Goal: Communication & Community: Answer question/provide support

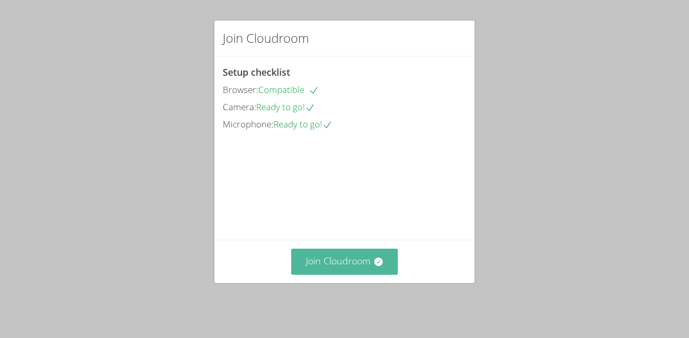
click at [378, 255] on button "Join Cloudroom" at bounding box center [344, 262] width 107 height 26
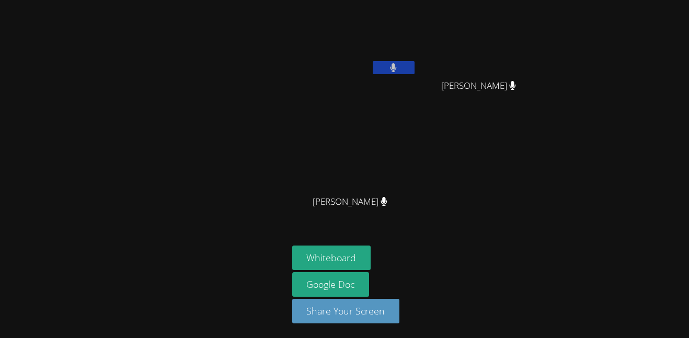
click at [394, 64] on icon at bounding box center [394, 67] width 6 height 9
click at [384, 69] on button at bounding box center [394, 67] width 42 height 13
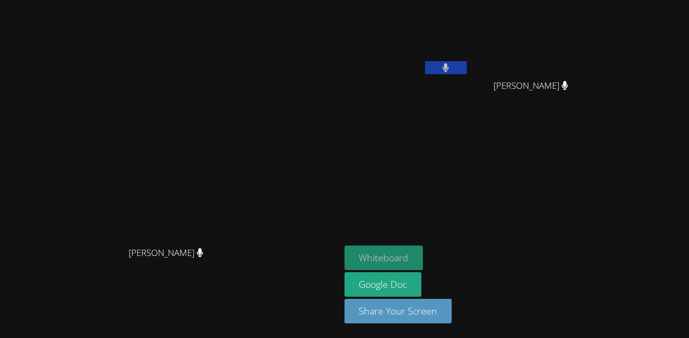
click at [424, 261] on button "Whiteboard" at bounding box center [384, 258] width 79 height 25
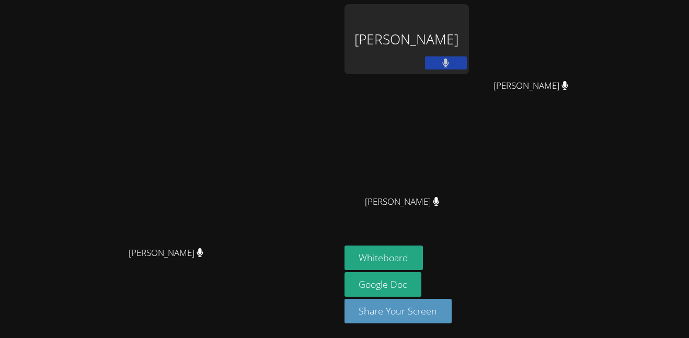
click at [467, 64] on button at bounding box center [446, 62] width 42 height 13
click at [451, 64] on icon at bounding box center [445, 63] width 11 height 9
click at [469, 47] on div "[PERSON_NAME]" at bounding box center [407, 39] width 124 height 70
click at [467, 61] on button at bounding box center [446, 62] width 42 height 13
click at [467, 68] on button at bounding box center [446, 62] width 42 height 13
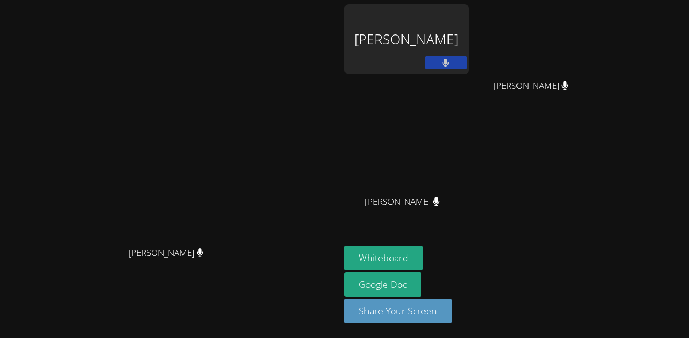
click at [469, 47] on div "[PERSON_NAME]" at bounding box center [407, 39] width 124 height 70
click at [469, 38] on div "[PERSON_NAME]" at bounding box center [407, 39] width 124 height 70
click at [469, 19] on div "[PERSON_NAME]" at bounding box center [407, 39] width 124 height 70
click at [469, 25] on div "[PERSON_NAME]" at bounding box center [407, 39] width 124 height 70
click at [469, 35] on div "[PERSON_NAME]" at bounding box center [407, 39] width 124 height 70
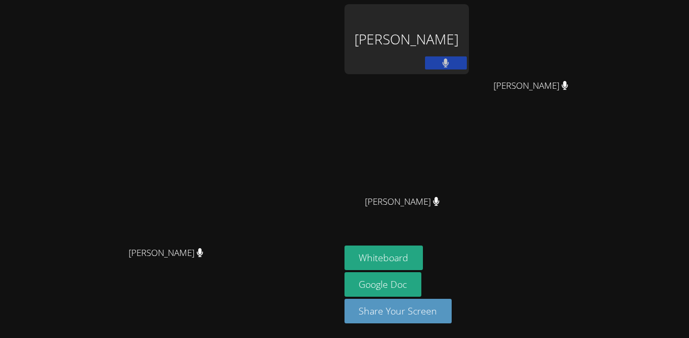
click at [469, 19] on div "[PERSON_NAME]" at bounding box center [407, 39] width 124 height 70
click at [469, 41] on div "[PERSON_NAME]" at bounding box center [407, 39] width 124 height 70
click at [469, 32] on div "[PERSON_NAME]" at bounding box center [407, 39] width 124 height 70
click at [469, 35] on div "[PERSON_NAME]" at bounding box center [407, 39] width 124 height 70
click at [469, 31] on div "[PERSON_NAME]" at bounding box center [407, 39] width 124 height 70
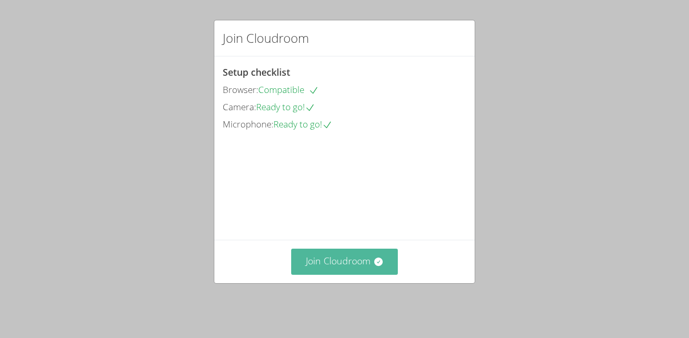
click at [373, 267] on icon at bounding box center [378, 262] width 10 height 10
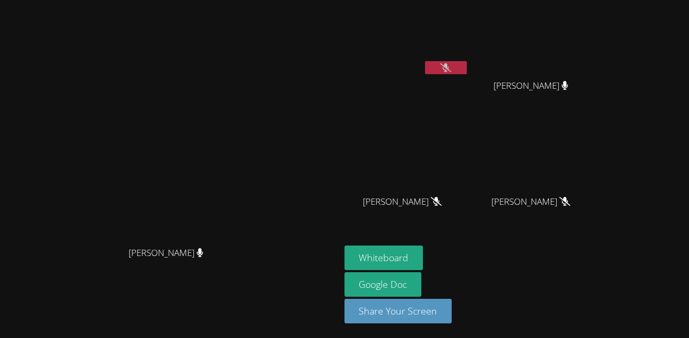
click at [467, 69] on button at bounding box center [446, 67] width 42 height 13
click at [451, 71] on icon at bounding box center [445, 67] width 11 height 9
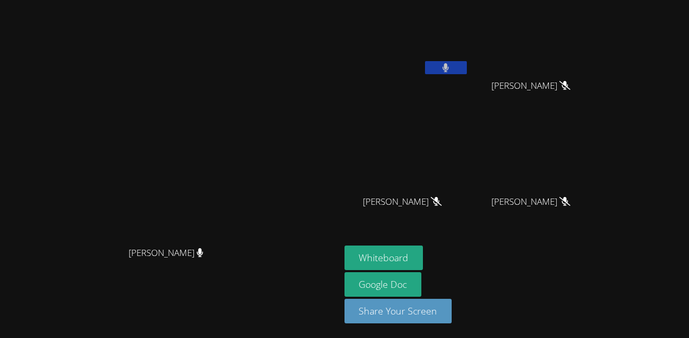
click at [449, 68] on icon at bounding box center [446, 67] width 6 height 9
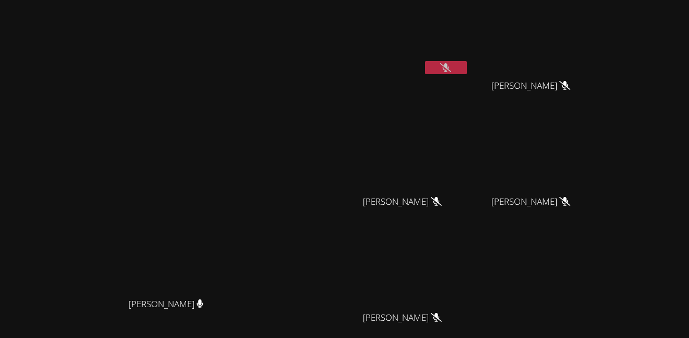
click at [467, 70] on button at bounding box center [446, 67] width 42 height 13
click at [425, 61] on button at bounding box center [446, 67] width 42 height 13
click at [451, 71] on icon at bounding box center [445, 67] width 11 height 9
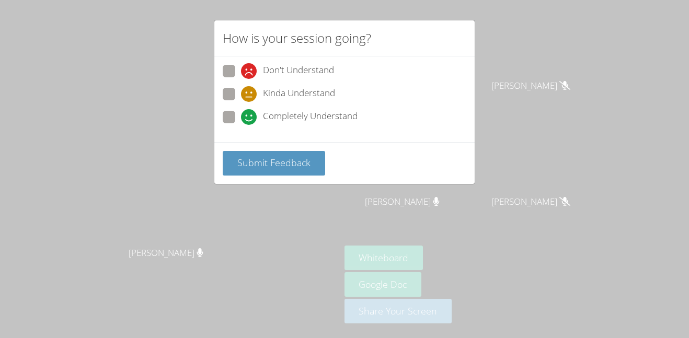
click at [241, 125] on span at bounding box center [241, 125] width 0 height 0
click at [241, 117] on input "Completely Understand" at bounding box center [245, 115] width 9 height 9
radio input "true"
click at [269, 164] on span "Submit Feedback" at bounding box center [273, 162] width 73 height 13
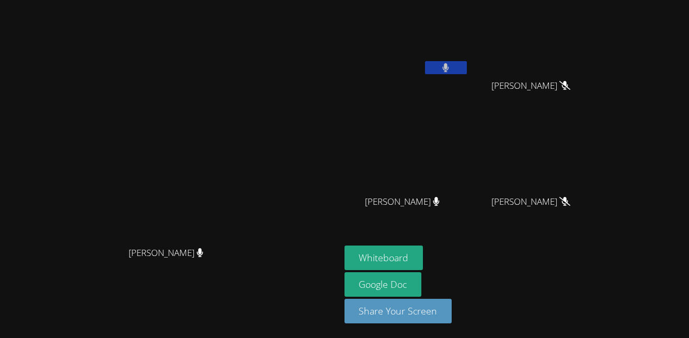
click at [467, 63] on button at bounding box center [446, 67] width 42 height 13
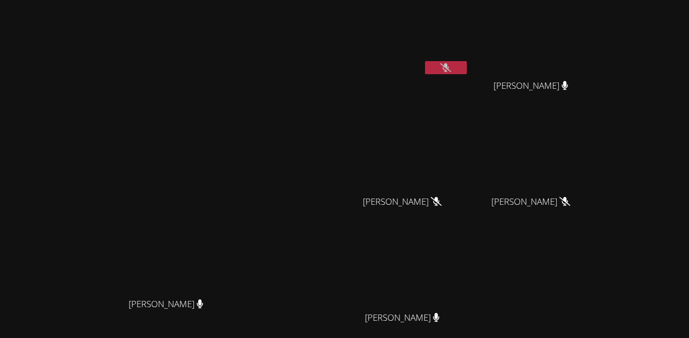
click at [451, 67] on icon at bounding box center [445, 67] width 11 height 9
